Goal: Complete application form

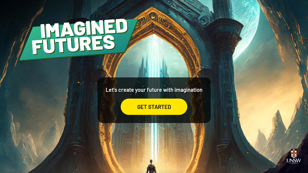
click at [148, 115] on div "GET STARTED" at bounding box center [154, 107] width 67 height 16
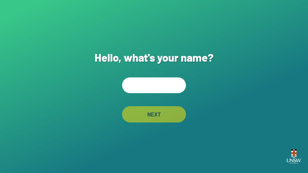
click at [158, 92] on input "text" at bounding box center [154, 85] width 64 height 16
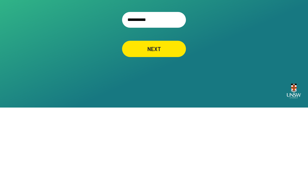
type input "**********"
click at [38, 28] on div "**********" at bounding box center [154, 86] width 308 height 173
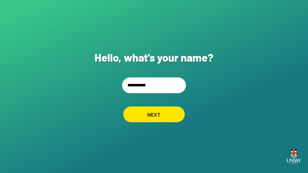
click at [151, 106] on div "NEXT" at bounding box center [153, 114] width 61 height 16
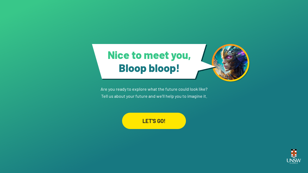
click at [143, 129] on div "LET'S GO!" at bounding box center [154, 121] width 64 height 16
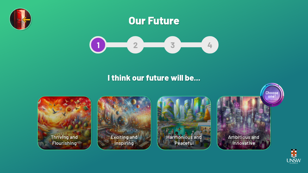
click at [202, 124] on div "Choose one! Ambitious and Innovative" at bounding box center [243, 122] width 53 height 53
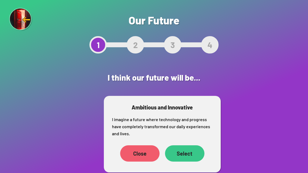
click at [187, 159] on div "Select" at bounding box center [184, 153] width 39 height 16
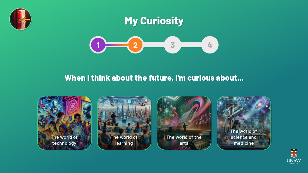
click at [202, 148] on div "The world of science and medicine" at bounding box center [243, 122] width 53 height 53
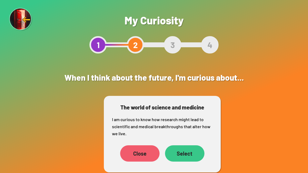
click at [191, 159] on div "Select" at bounding box center [184, 153] width 39 height 16
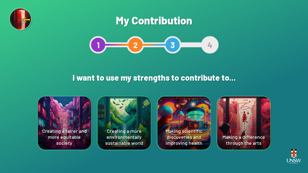
click at [176, 106] on div "Making scientific discoveries and improving health" at bounding box center [183, 122] width 53 height 53
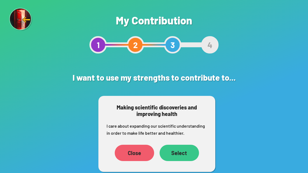
click at [189, 160] on div "Select" at bounding box center [178, 153] width 39 height 16
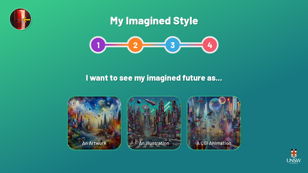
click at [202, 135] on div "A CGI Animation" at bounding box center [213, 122] width 53 height 53
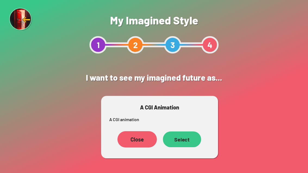
click at [186, 147] on div "Select" at bounding box center [182, 139] width 38 height 16
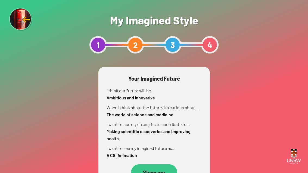
click at [172, 173] on html "Your device screen seems to be too small for our app. You must revisit the site…" at bounding box center [154, 86] width 308 height 173
click at [157, 172] on div "Show me" at bounding box center [154, 172] width 46 height 16
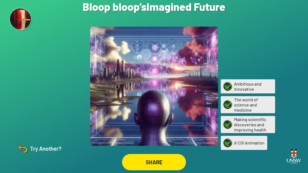
scroll to position [17, 0]
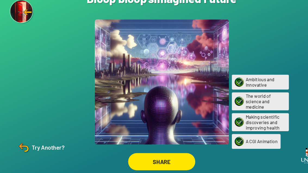
click at [149, 154] on div "SHARE" at bounding box center [154, 162] width 64 height 16
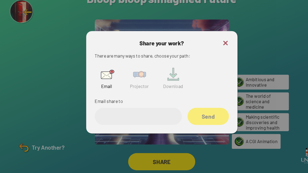
click at [135, 70] on img at bounding box center [132, 78] width 17 height 17
click at [133, 70] on img at bounding box center [132, 78] width 17 height 17
click at [197, 111] on div "Share" at bounding box center [197, 119] width 39 height 16
click at [202, 38] on div "Share your work? There are many ways to share, choose your path: Email Projecto…" at bounding box center [154, 86] width 144 height 97
click at [140, 111] on input "text" at bounding box center [131, 119] width 83 height 16
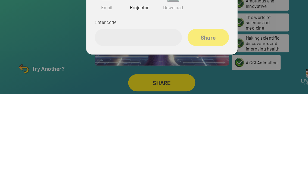
type input "*"
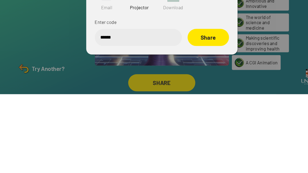
type input "******"
click at [192, 111] on div "Share" at bounding box center [197, 119] width 39 height 16
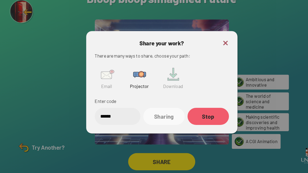
click at [202, 46] on img at bounding box center [214, 49] width 7 height 7
